Goal: Obtain resource: Obtain resource

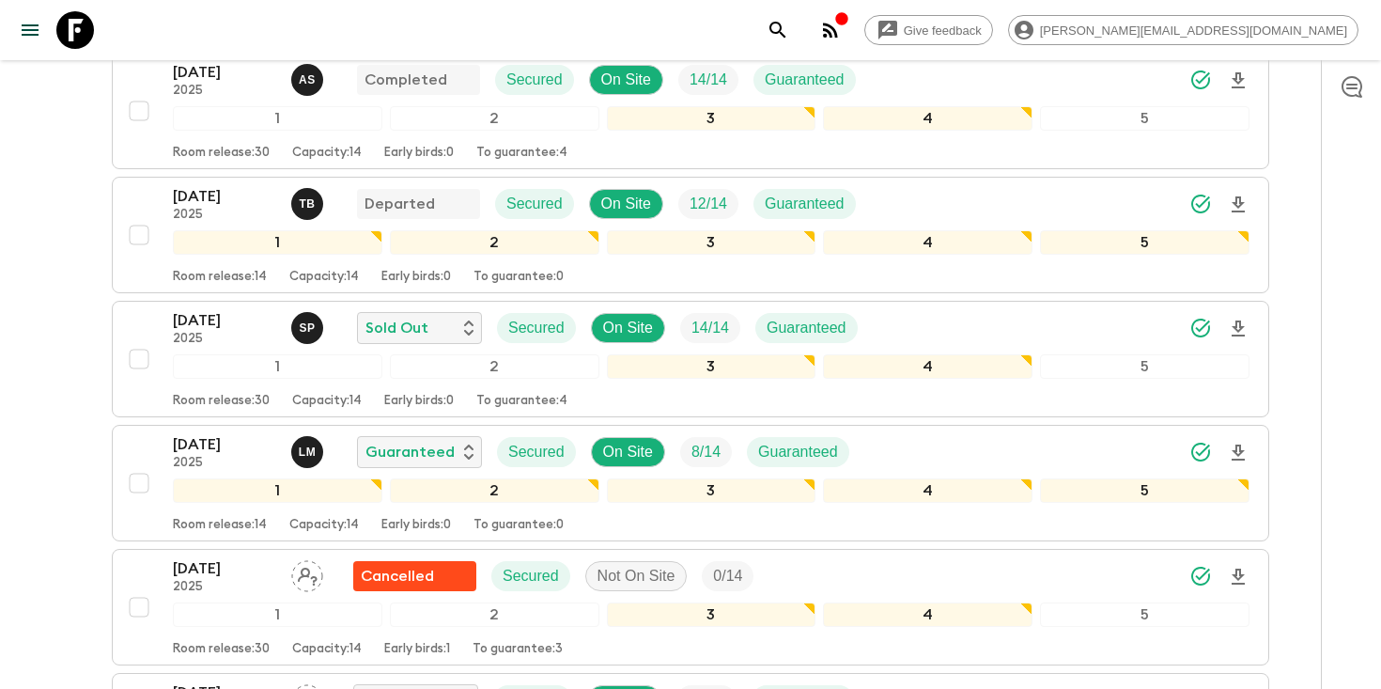
click at [789, 29] on icon "search adventures" at bounding box center [778, 30] width 23 height 23
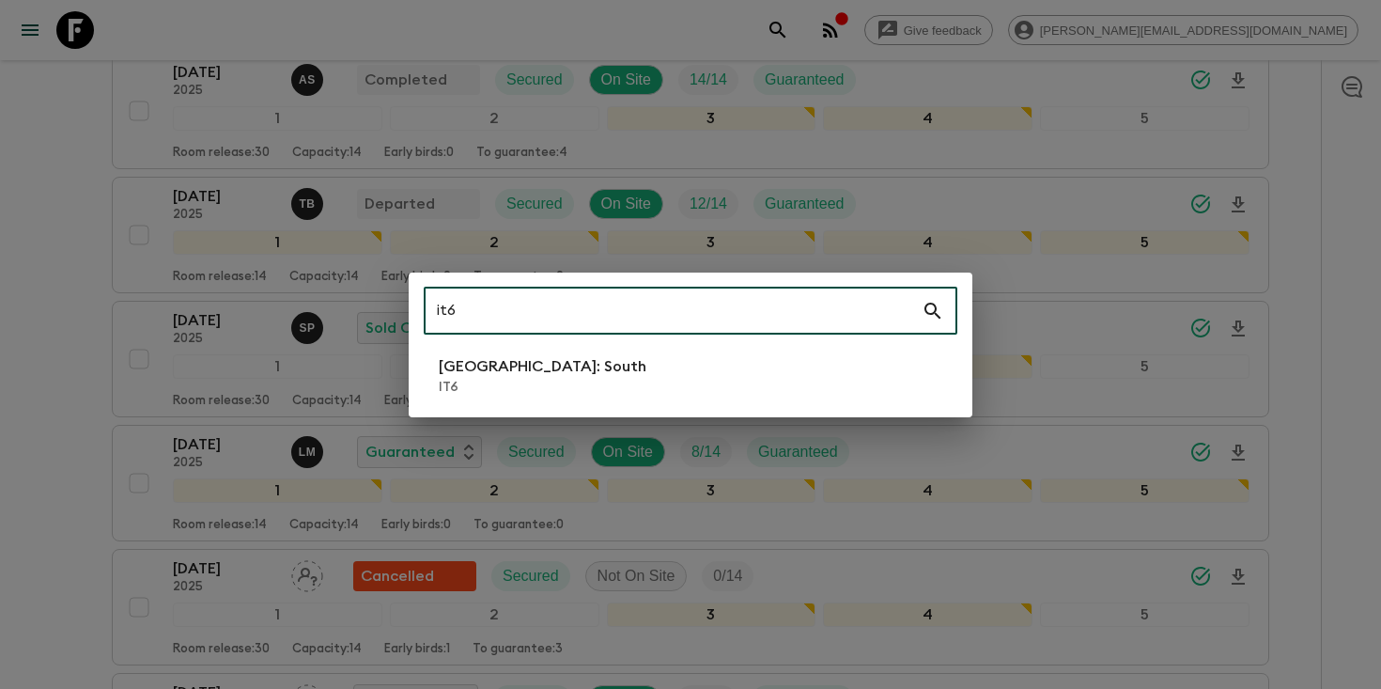
type input "it6"
click at [591, 380] on li "[GEOGRAPHIC_DATA]: South IT6" at bounding box center [691, 375] width 534 height 53
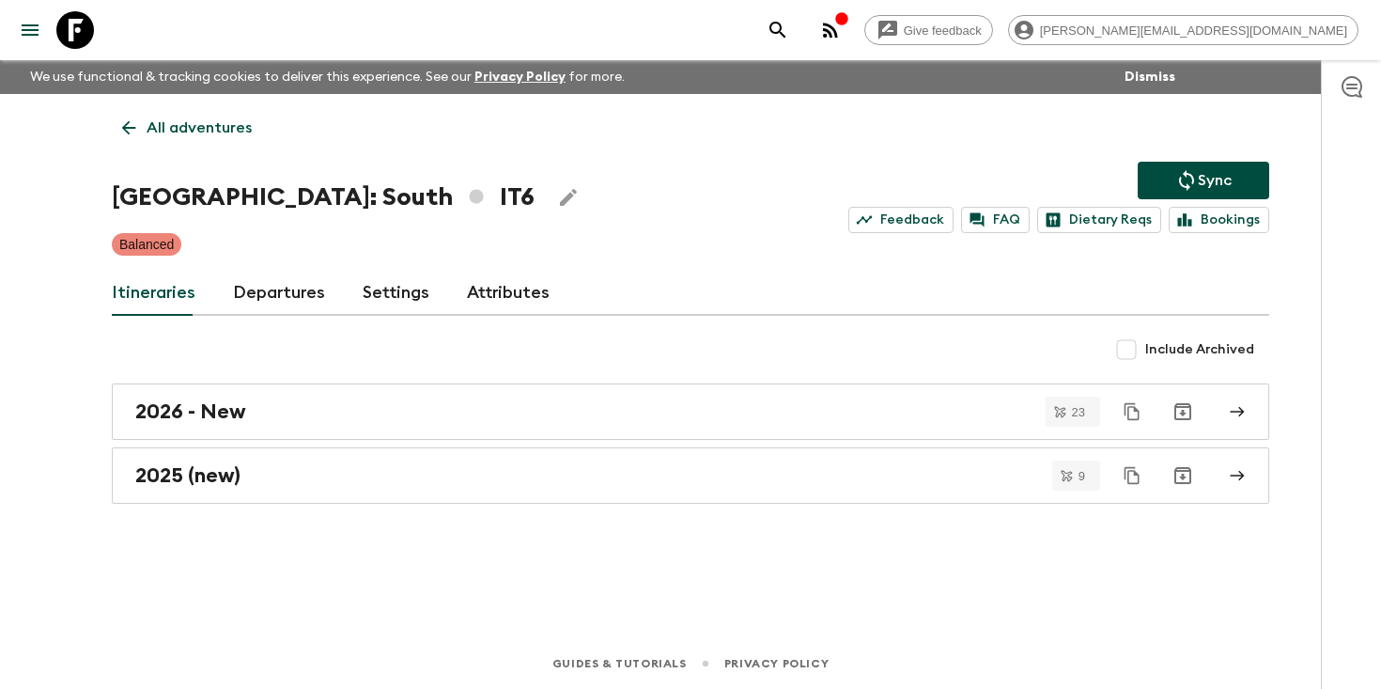
click at [247, 296] on link "Departures" at bounding box center [279, 293] width 92 height 45
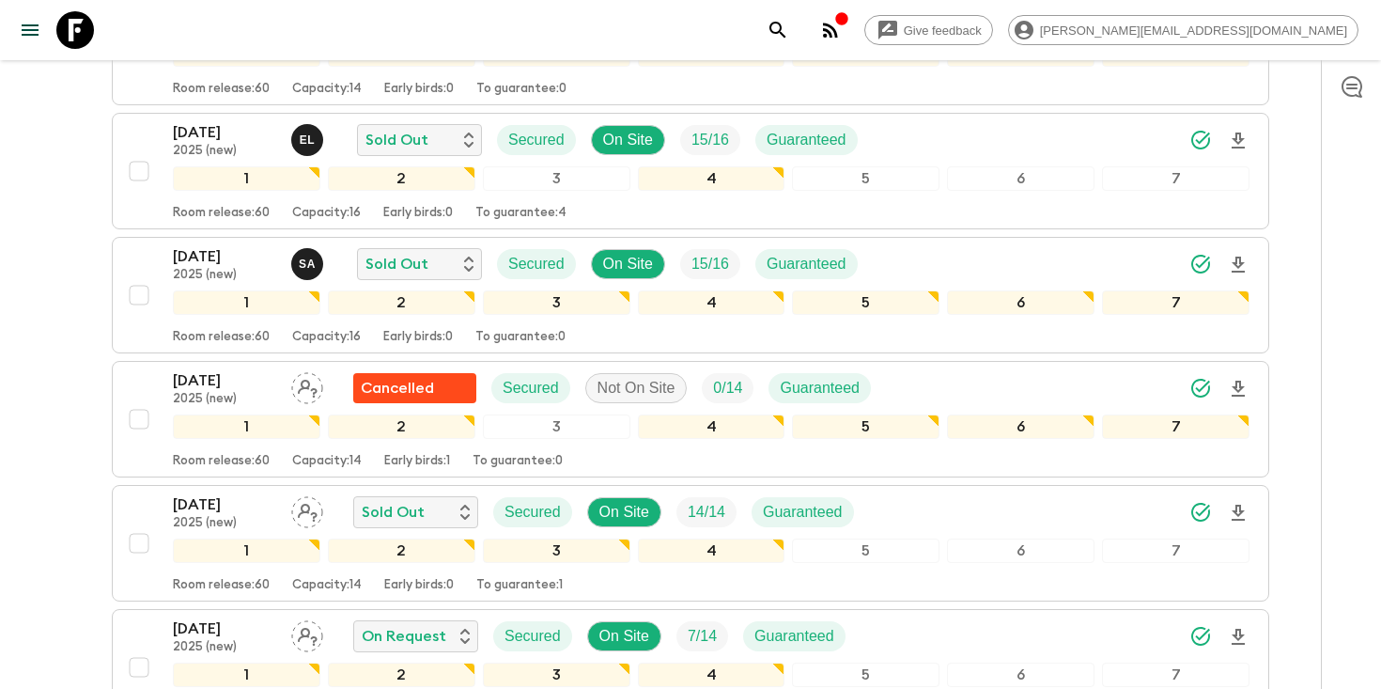
scroll to position [846, 0]
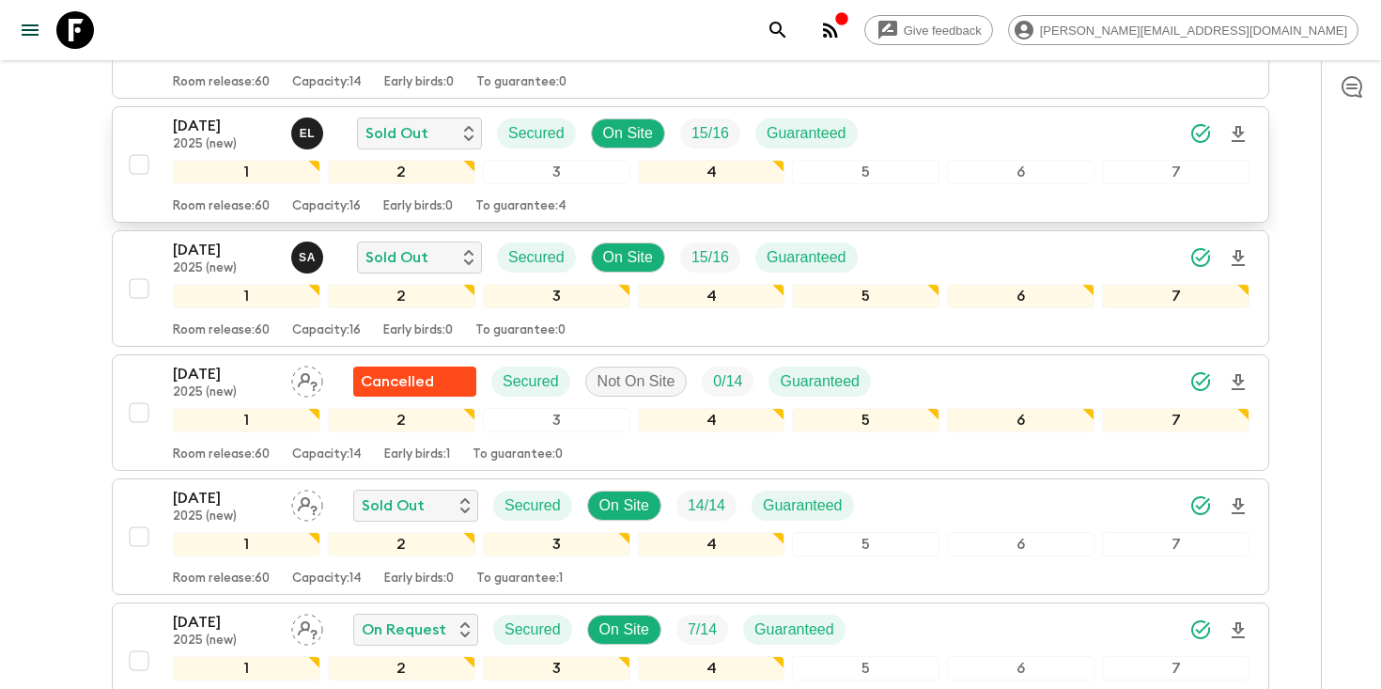
click at [1238, 132] on icon "Download Onboarding" at bounding box center [1238, 134] width 23 height 23
click at [789, 27] on icon "search adventures" at bounding box center [778, 30] width 23 height 23
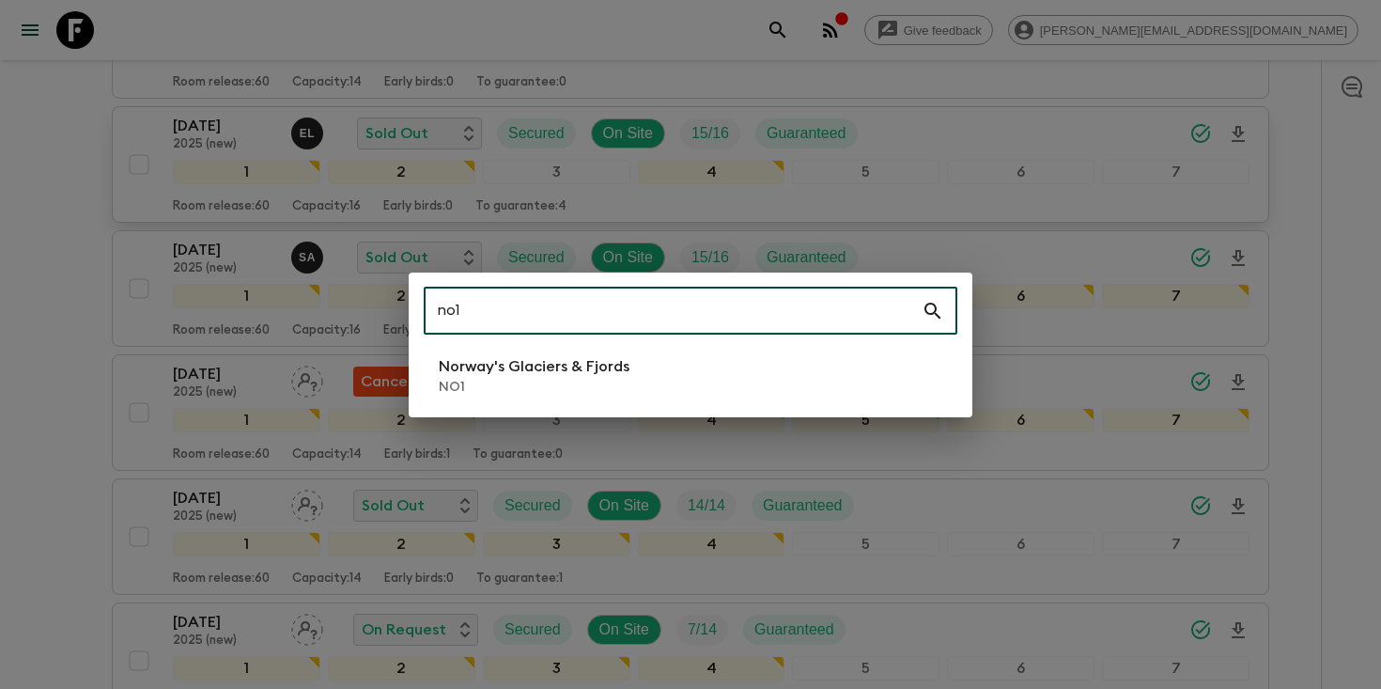
type input "no1"
click at [499, 381] on p "NO1" at bounding box center [534, 387] width 191 height 19
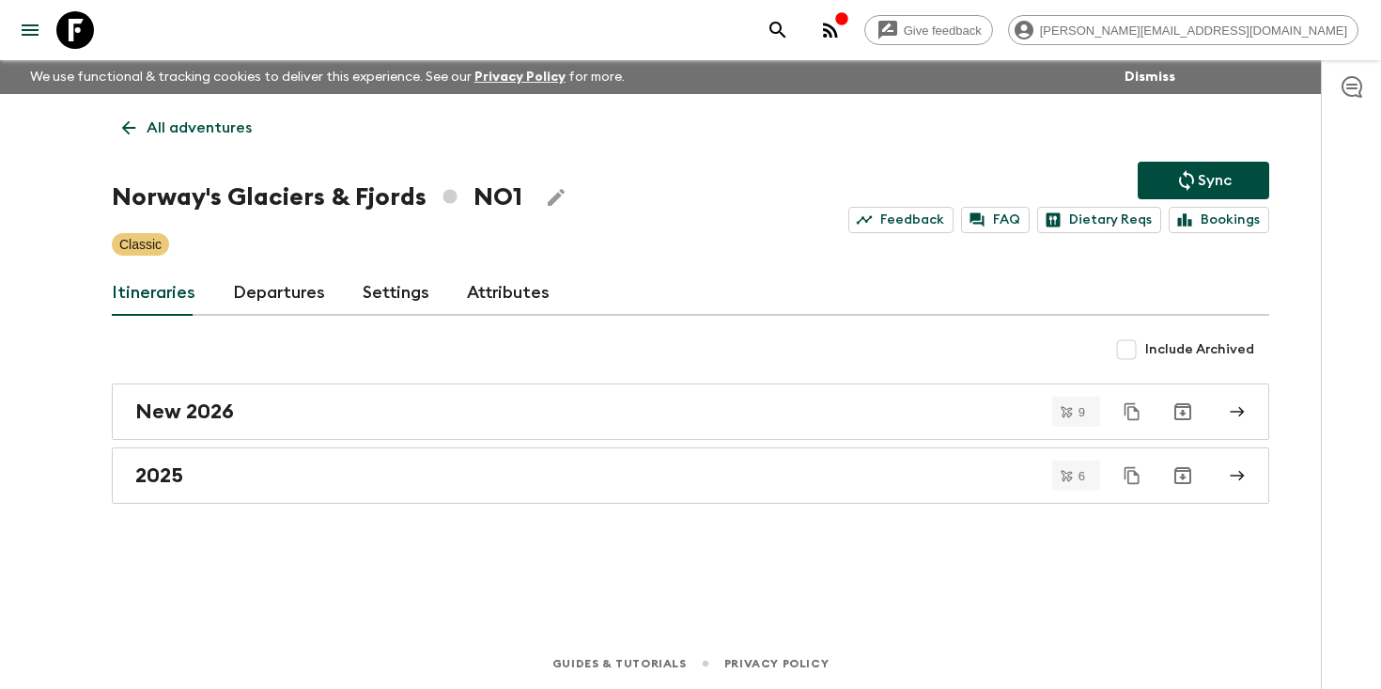
click at [260, 289] on link "Departures" at bounding box center [279, 293] width 92 height 45
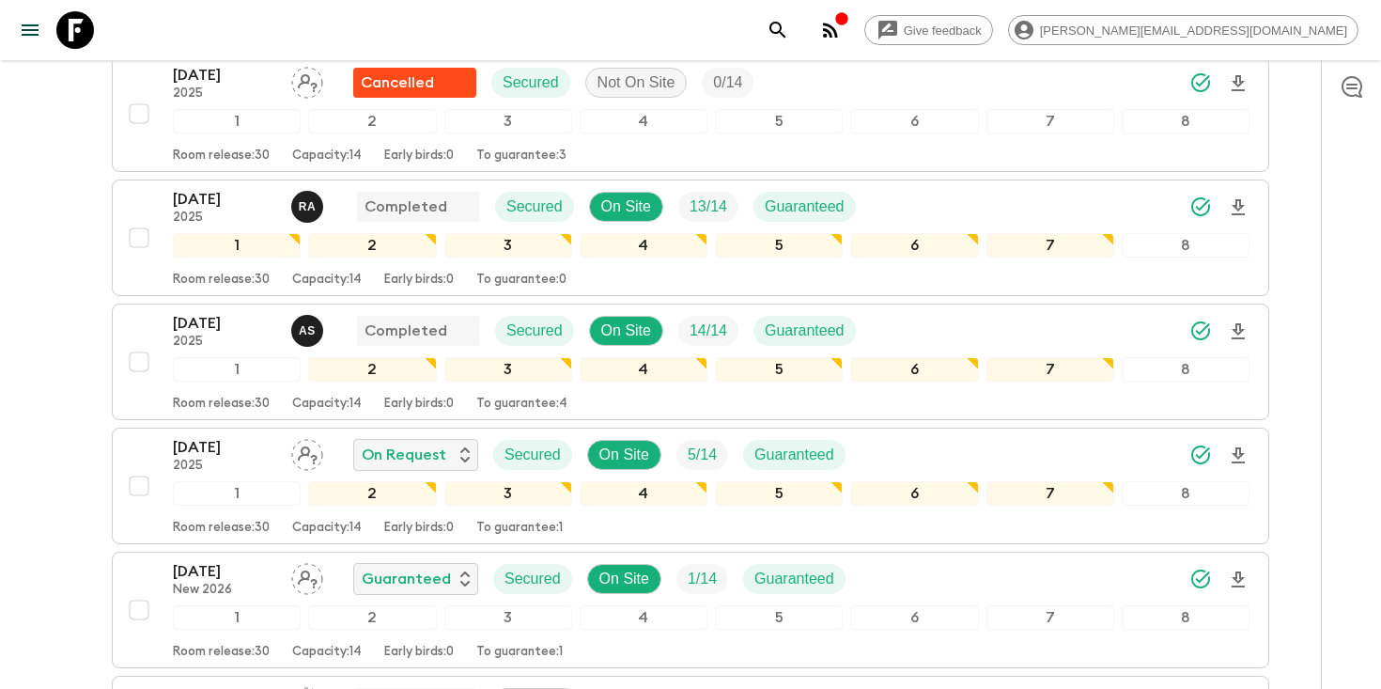
scroll to position [1499, 0]
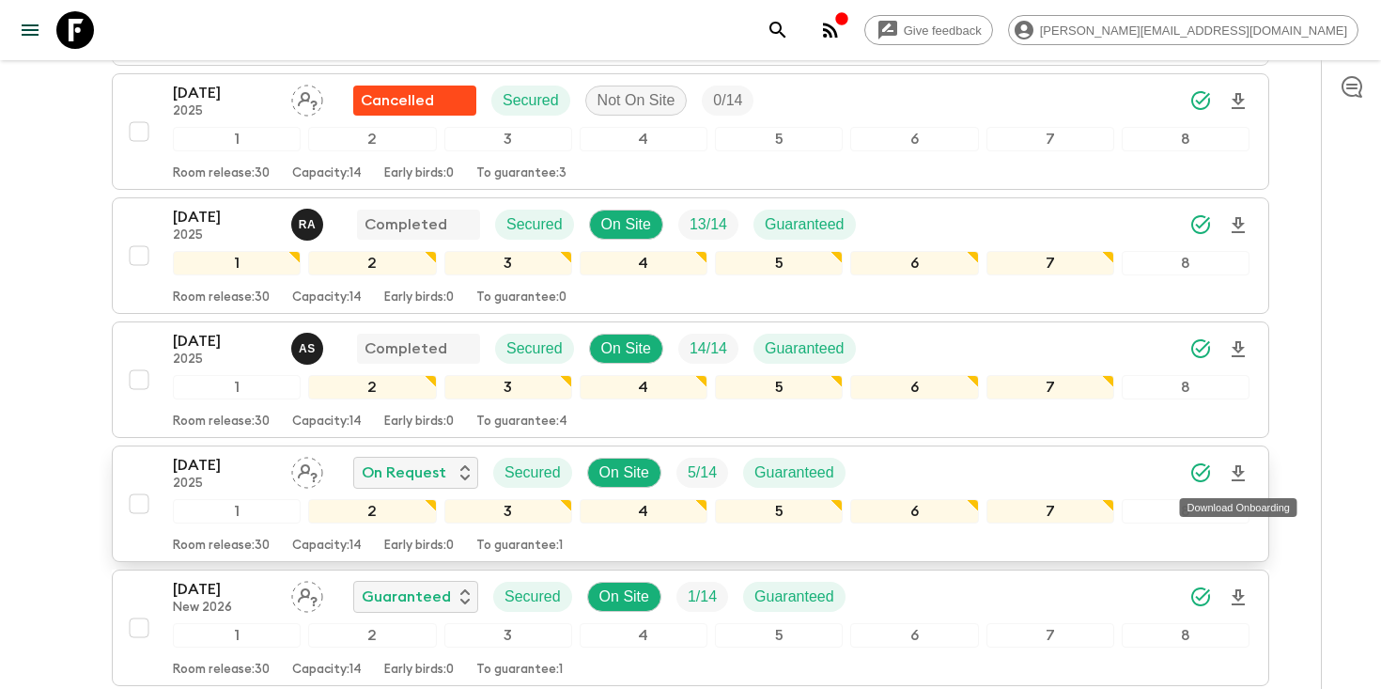
click at [1239, 477] on icon "Download Onboarding" at bounding box center [1238, 473] width 23 height 23
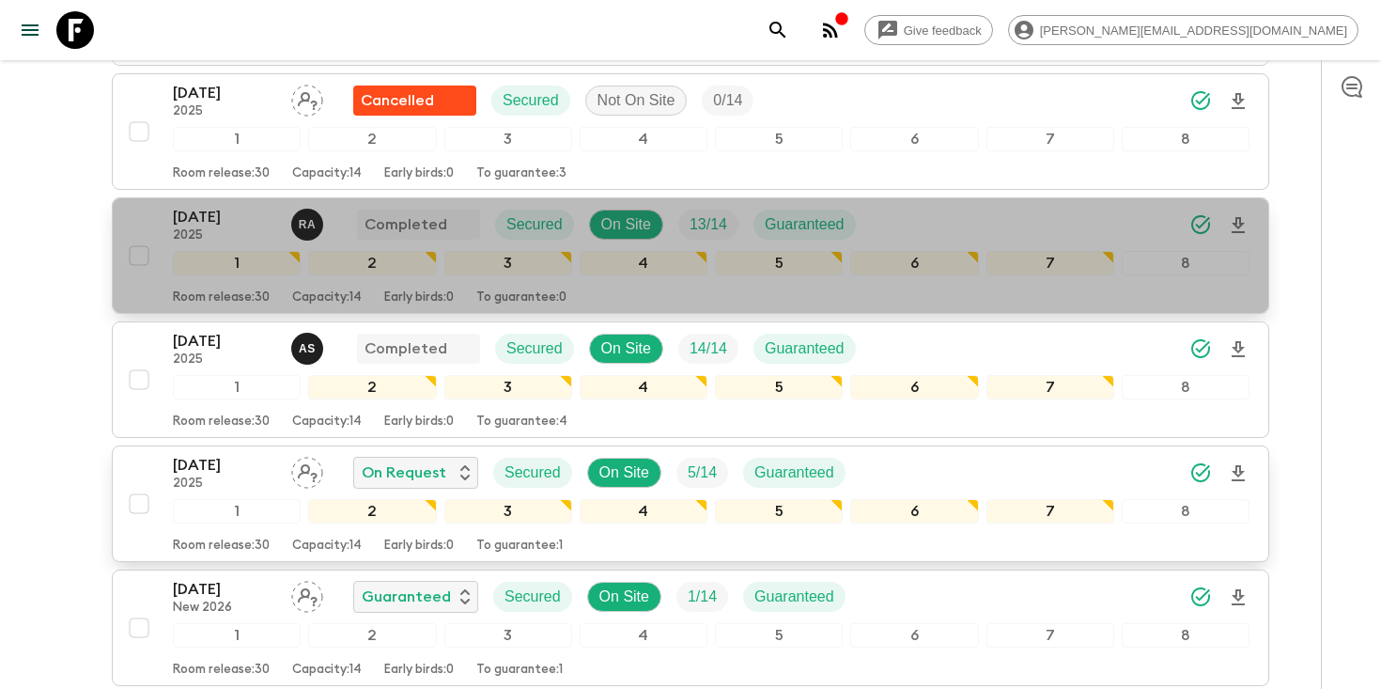
click at [225, 225] on p "[DATE]" at bounding box center [224, 217] width 103 height 23
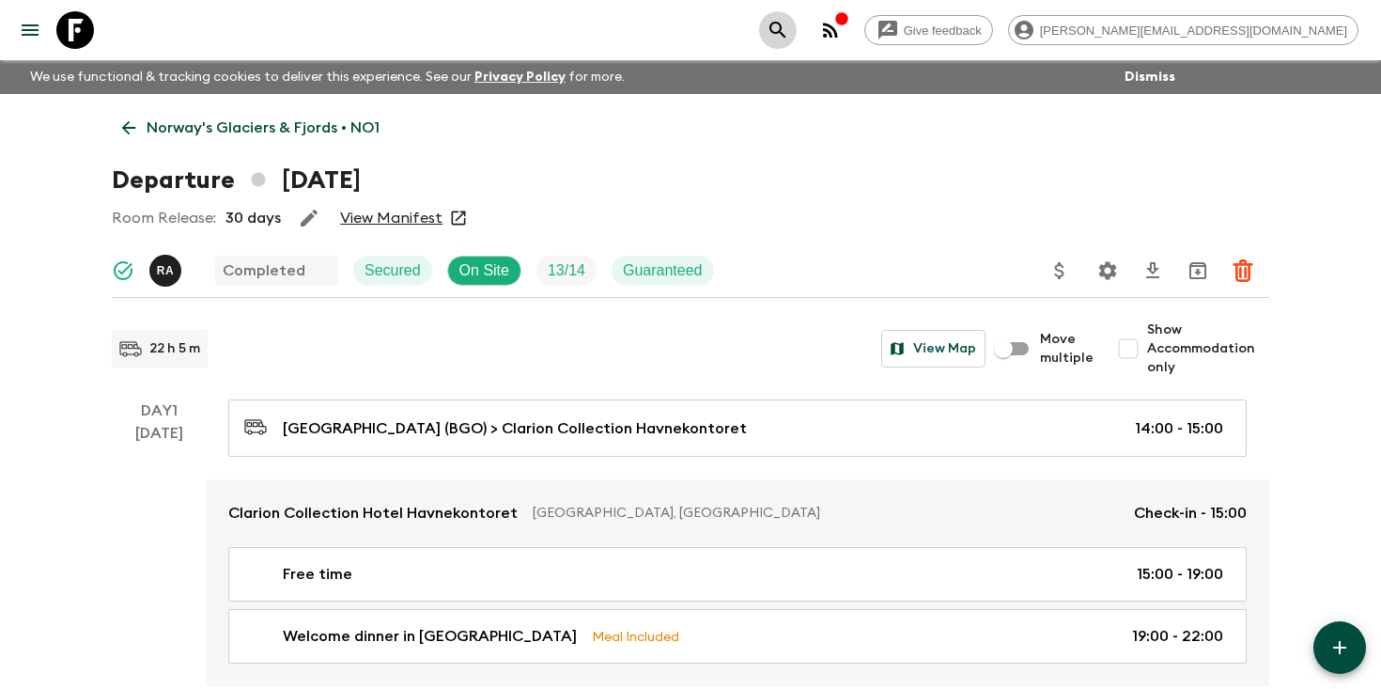
click at [789, 30] on icon "search adventures" at bounding box center [778, 30] width 23 height 23
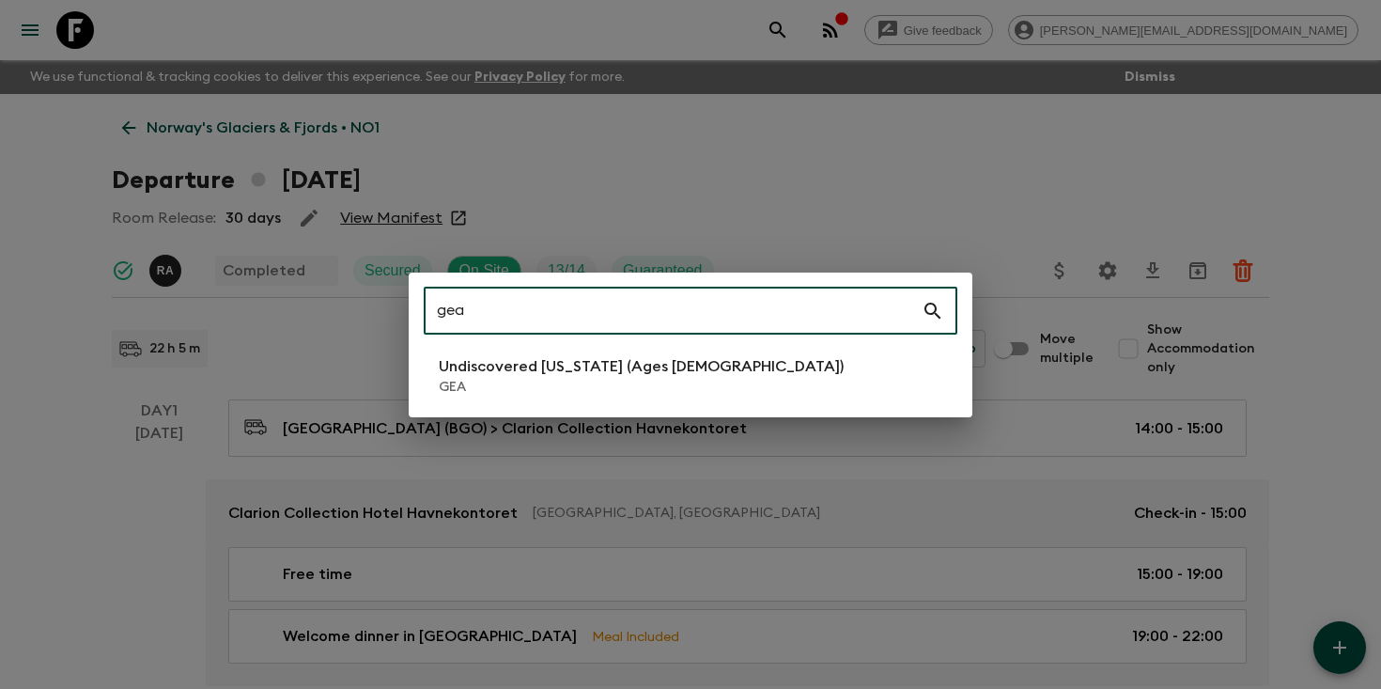
type input "gea"
click at [701, 384] on li "Undiscovered [US_STATE] (Ages [DEMOGRAPHIC_DATA]) GEA" at bounding box center [691, 375] width 534 height 53
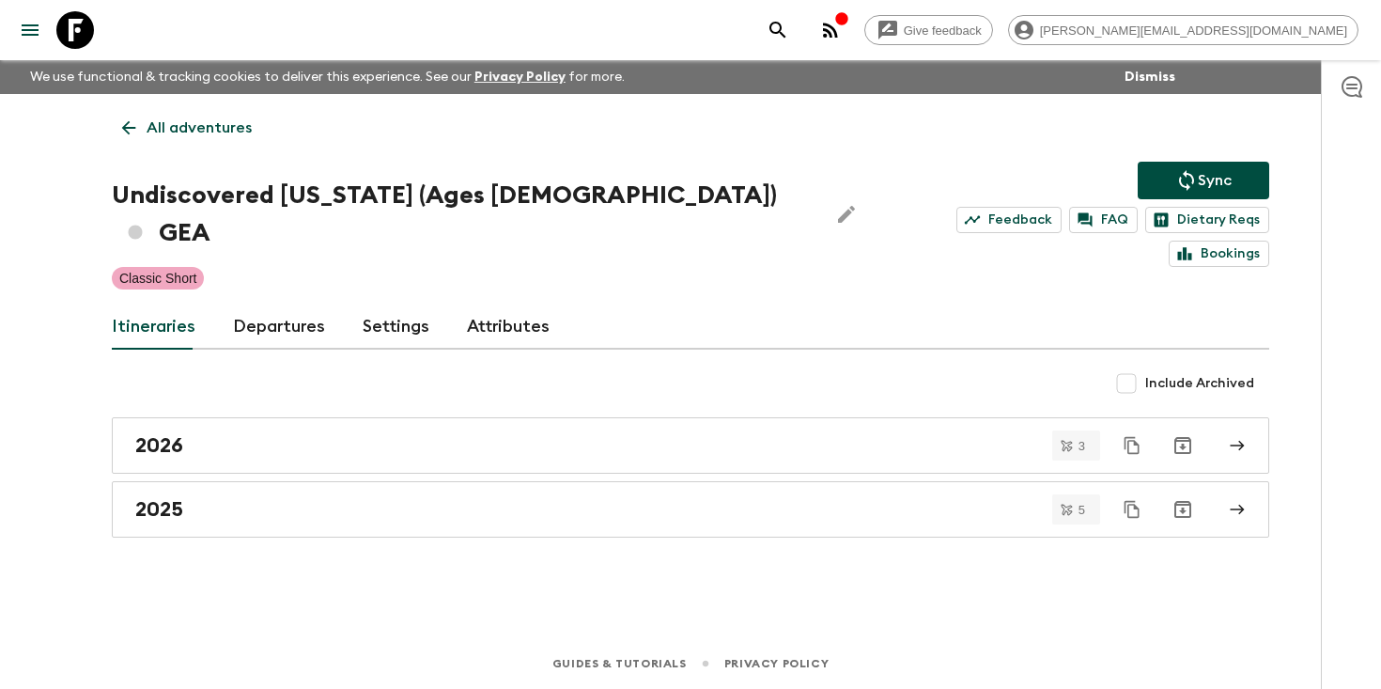
click at [309, 304] on link "Departures" at bounding box center [279, 326] width 92 height 45
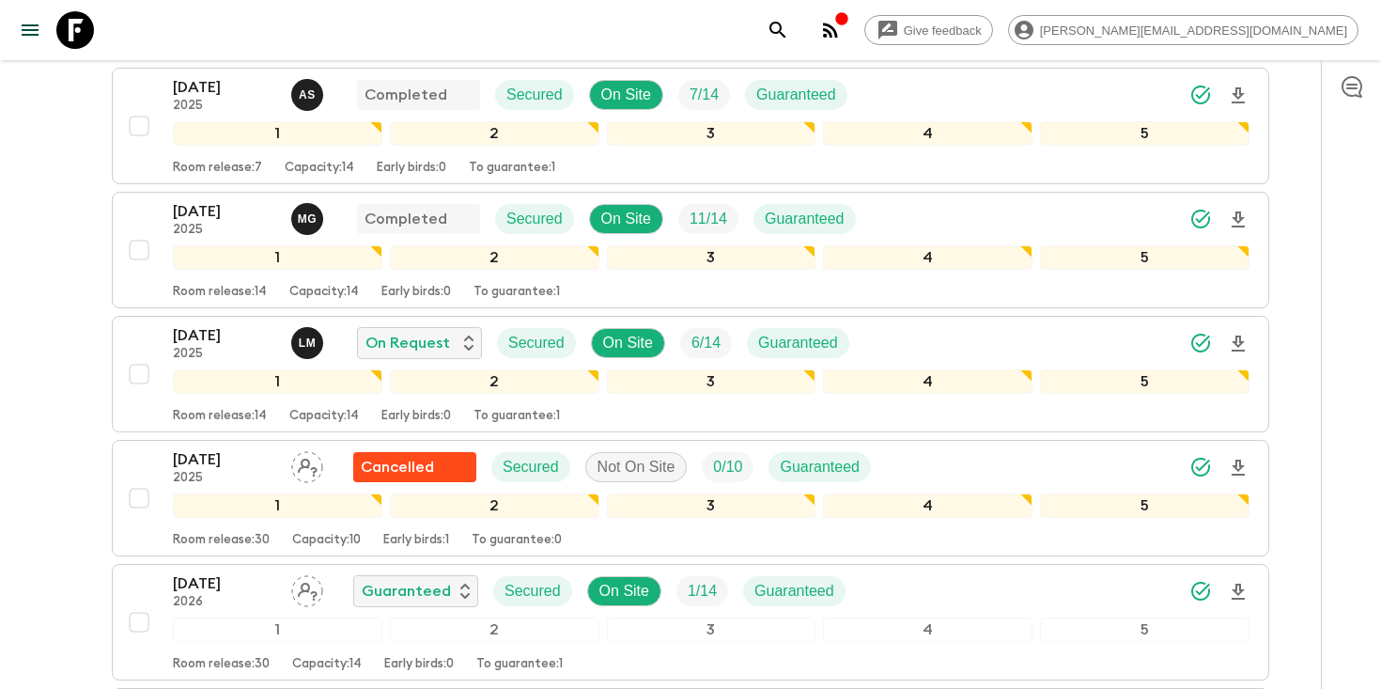
scroll to position [597, 0]
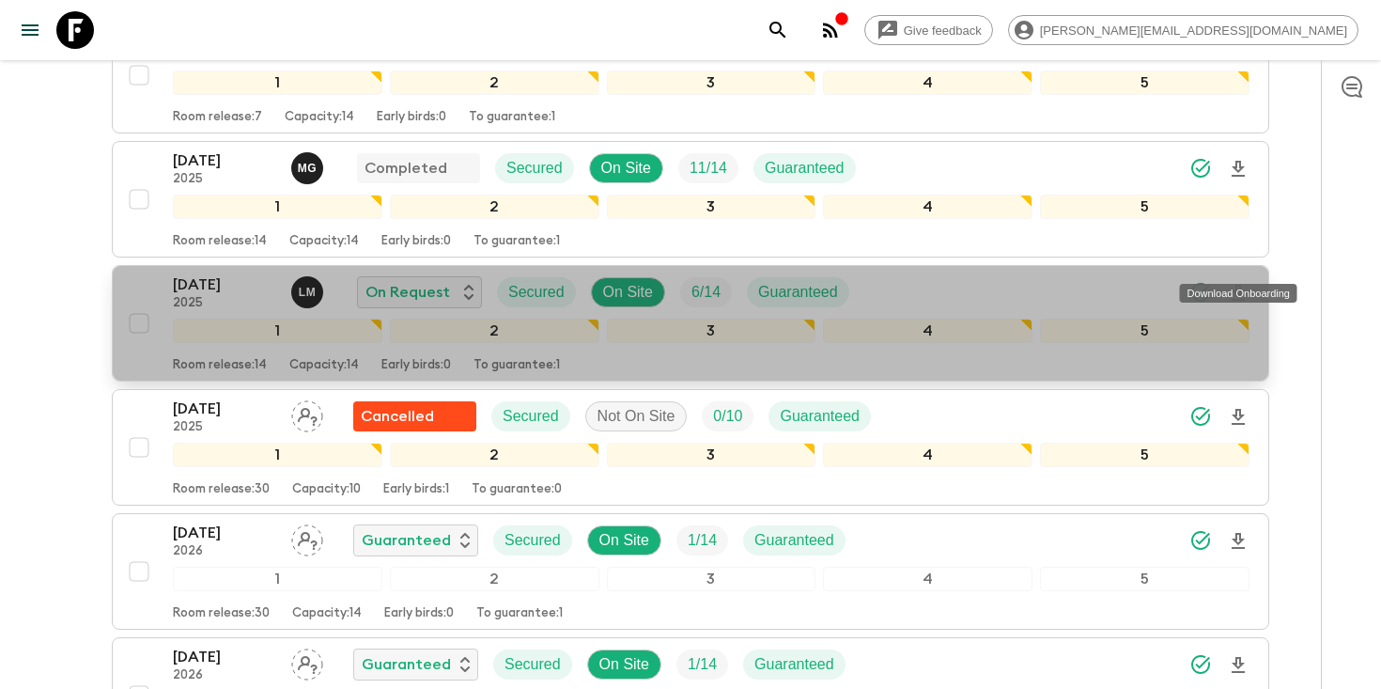
click at [1241, 285] on icon "Download Onboarding" at bounding box center [1238, 293] width 13 height 16
